Goal: Task Accomplishment & Management: Use online tool/utility

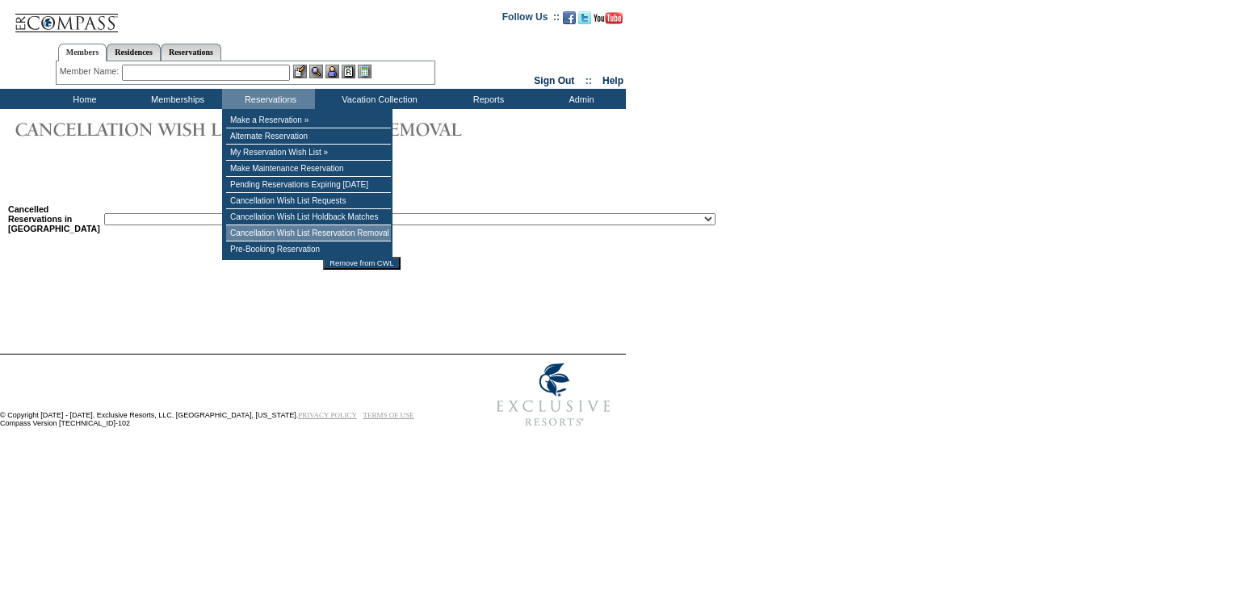
click at [323, 241] on td "Cancellation Wish List Reservation Removal" at bounding box center [308, 233] width 165 height 16
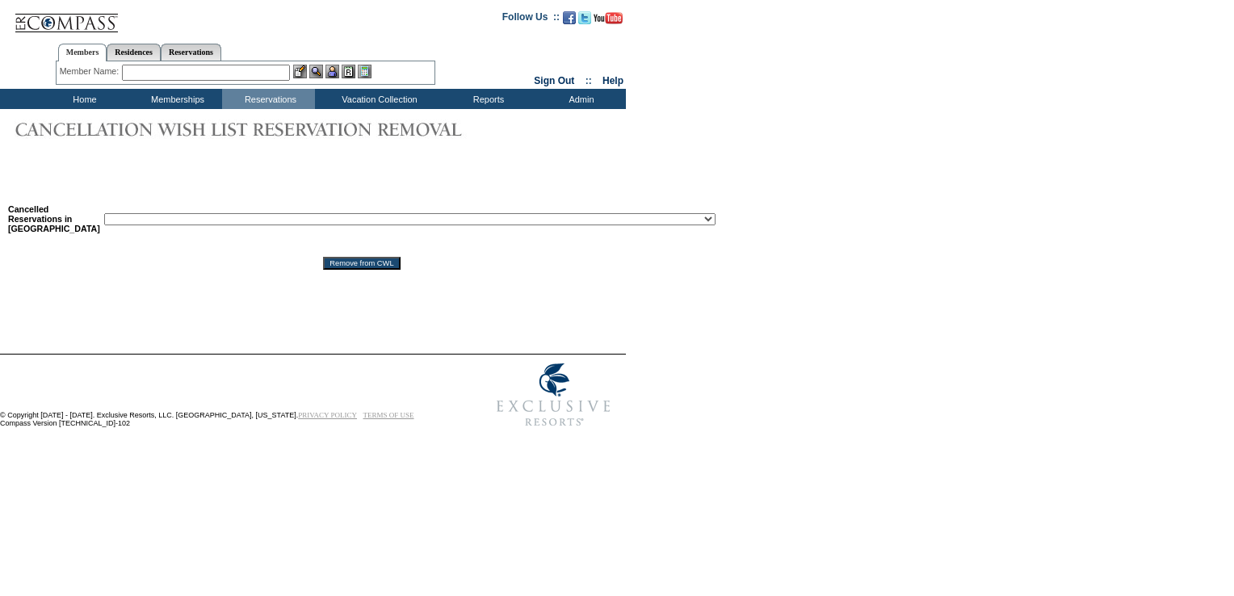
click at [333, 220] on select "Reservation ID: 1817610 ([GEOGRAPHIC_DATA], [US_STATE] - 1 [GEOGRAPHIC_DATA] : …" at bounding box center [409, 219] width 611 height 12
select select "1818912"
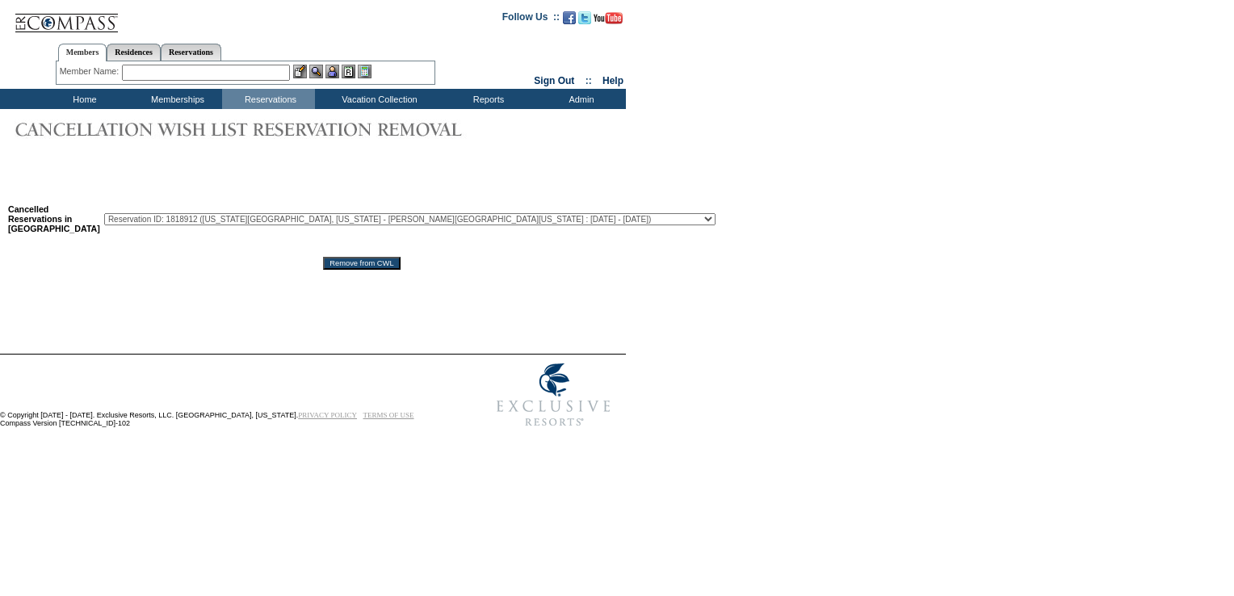
click at [104, 215] on select "Reservation ID: 1817610 ([GEOGRAPHIC_DATA], [US_STATE] - 1 [GEOGRAPHIC_DATA] : …" at bounding box center [409, 219] width 611 height 12
click at [323, 270] on input "Remove from CWL" at bounding box center [361, 263] width 77 height 13
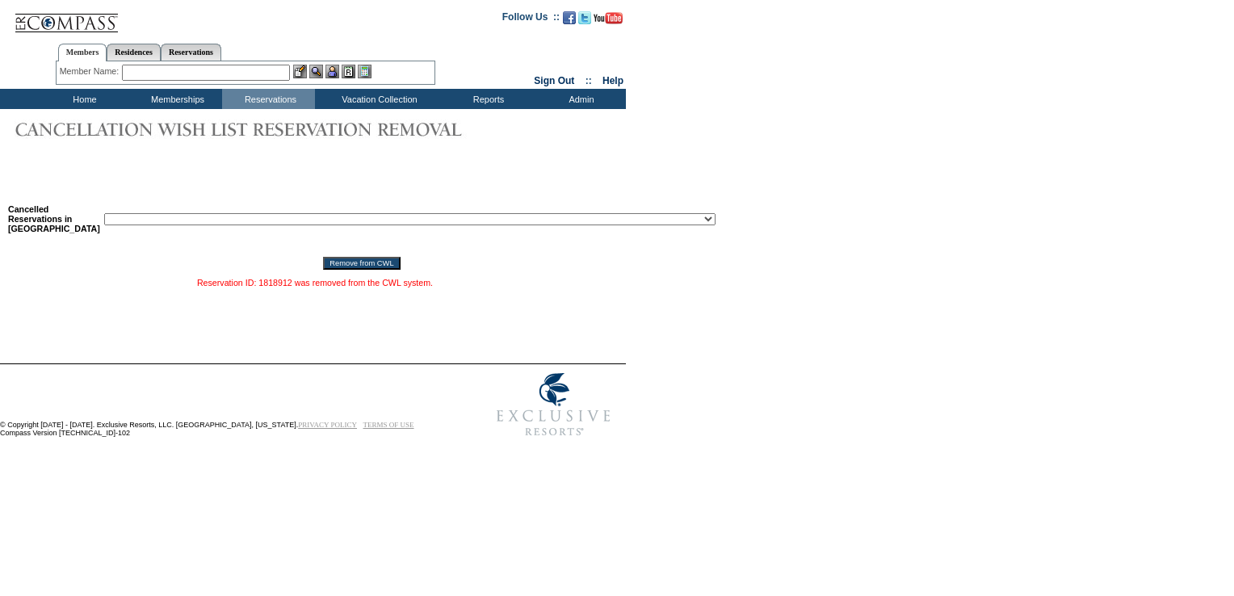
click at [265, 221] on select "Reservation ID: 1817610 ([GEOGRAPHIC_DATA], [US_STATE] - 1 [GEOGRAPHIC_DATA] : …" at bounding box center [409, 219] width 611 height 12
select select "1818896"
click at [104, 215] on select "Reservation ID: 1817610 ([GEOGRAPHIC_DATA], [US_STATE] - 1 [GEOGRAPHIC_DATA] : …" at bounding box center [409, 219] width 611 height 12
click at [337, 270] on input "Remove from CWL" at bounding box center [361, 263] width 77 height 13
